Goal: Task Accomplishment & Management: Use online tool/utility

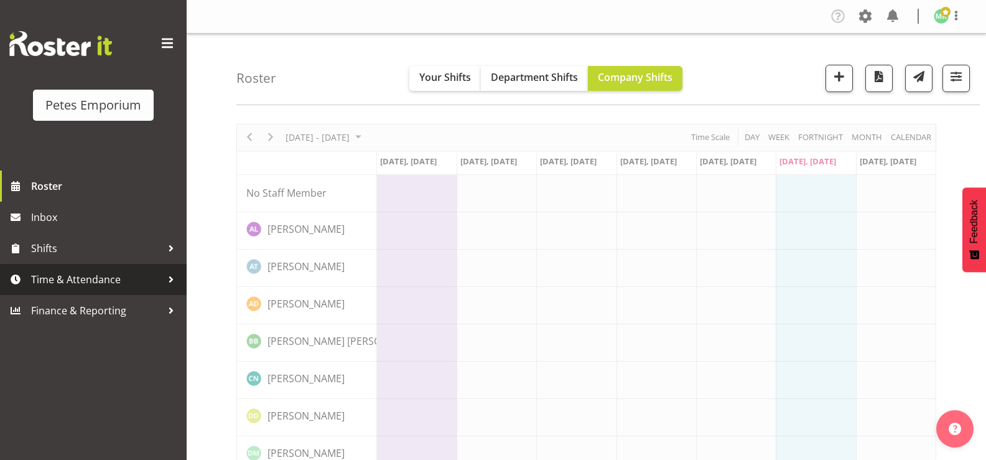
click at [83, 287] on span "Time & Attendance" at bounding box center [96, 279] width 131 height 19
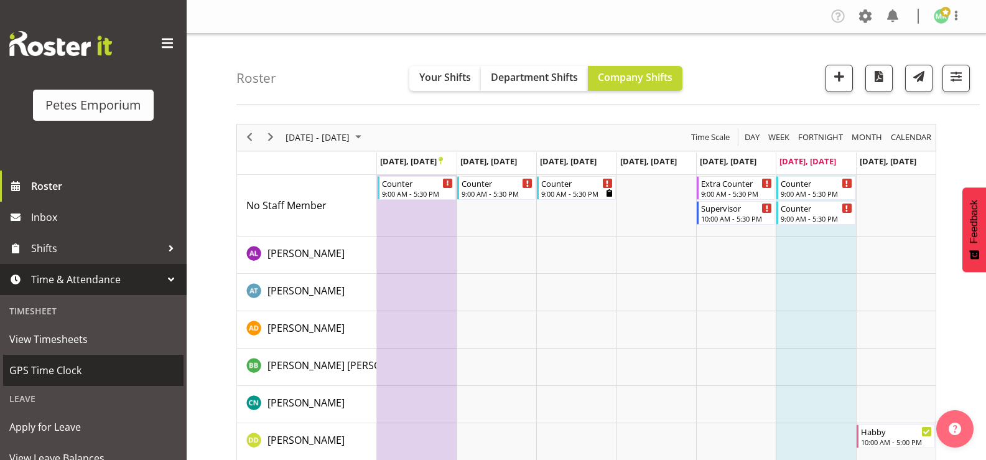
click at [80, 365] on span "GPS Time Clock" at bounding box center [93, 370] width 168 height 19
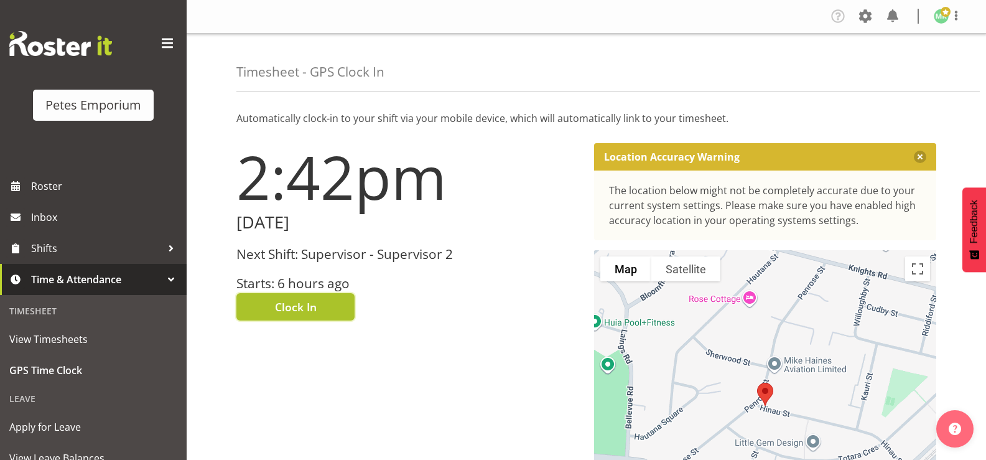
click at [280, 308] on span "Clock In" at bounding box center [296, 307] width 42 height 16
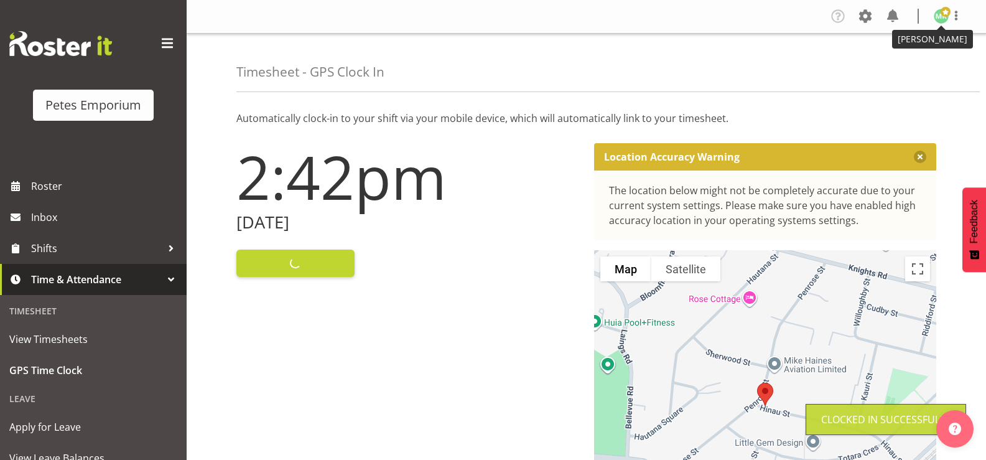
click at [942, 16] on figure at bounding box center [941, 16] width 15 height 15
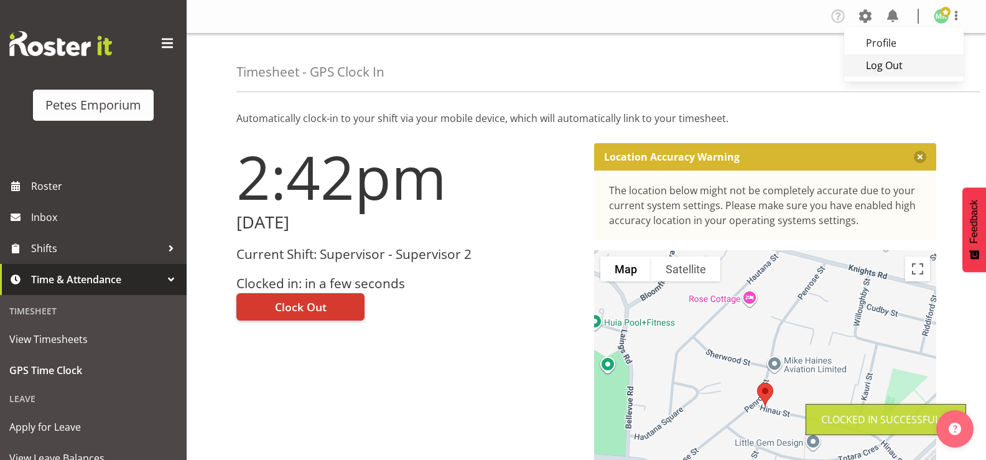
click at [883, 67] on link "Log Out" at bounding box center [903, 65] width 119 height 22
